Goal: Book appointment/travel/reservation

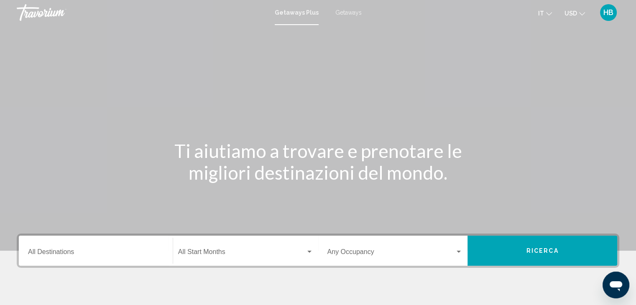
click at [580, 12] on icon "Change currency" at bounding box center [582, 14] width 6 height 6
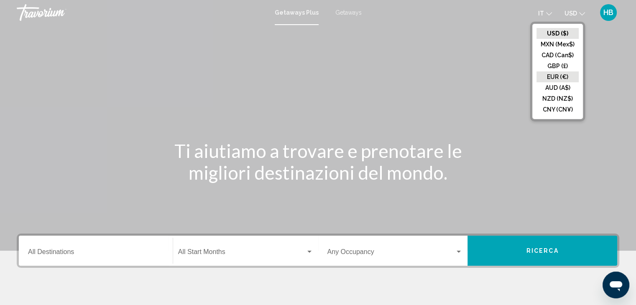
click at [562, 75] on button "EUR (€)" at bounding box center [557, 76] width 42 height 11
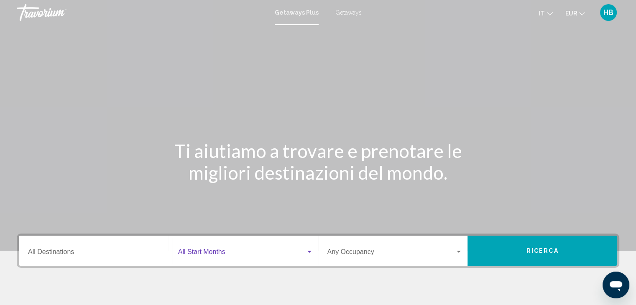
click at [308, 251] on div "Search widget" at bounding box center [309, 252] width 4 height 2
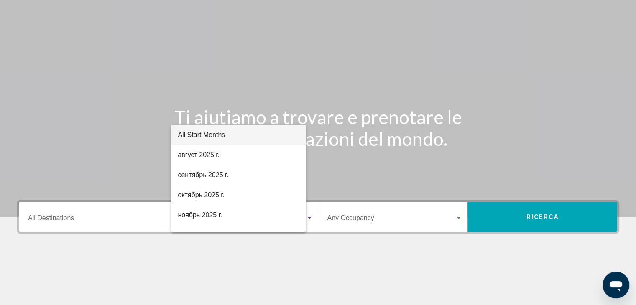
scroll to position [149, 0]
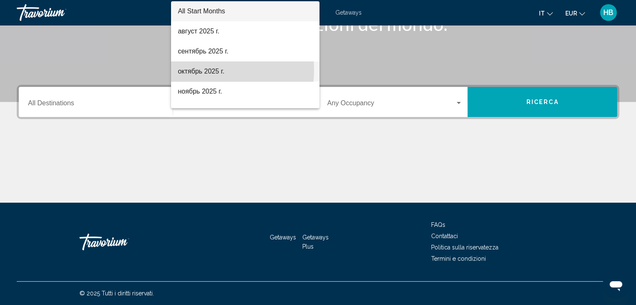
click at [193, 69] on span "октябрь 2025 г." at bounding box center [245, 71] width 135 height 20
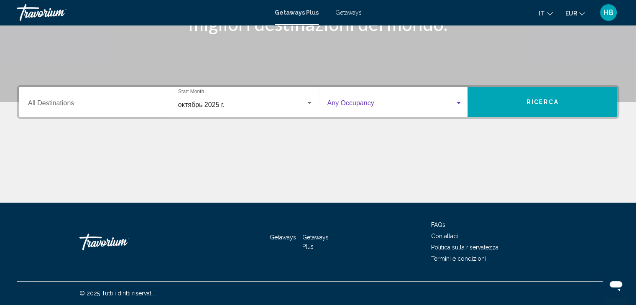
click at [458, 101] on div "Search widget" at bounding box center [459, 103] width 8 height 7
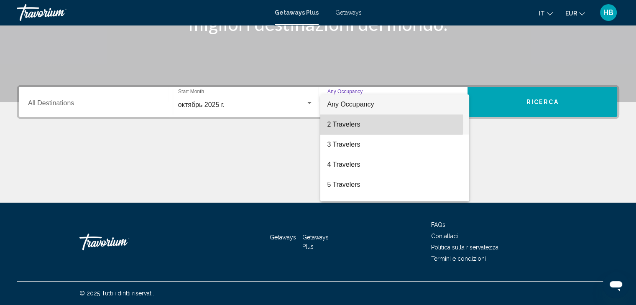
click at [340, 123] on span "2 Travelers" at bounding box center [394, 125] width 135 height 20
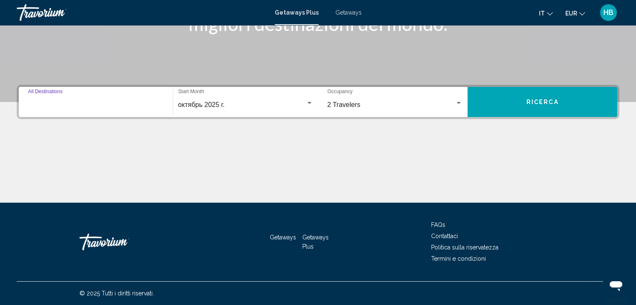
click at [45, 104] on input "Destination All Destinations" at bounding box center [95, 105] width 135 height 8
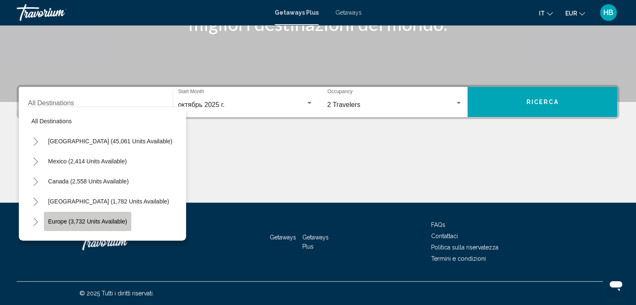
click at [51, 221] on span "Europe (3,732 units available)" at bounding box center [87, 221] width 79 height 7
type input "**********"
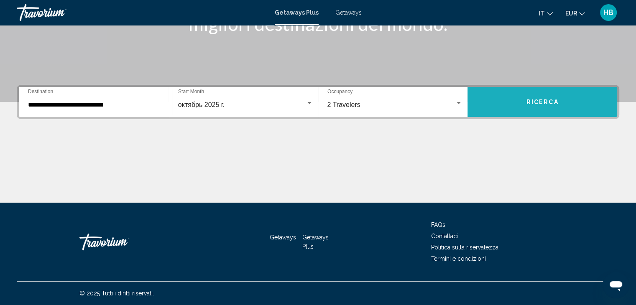
click at [528, 97] on button "Ricerca" at bounding box center [542, 102] width 150 height 30
